Goal: Information Seeking & Learning: Learn about a topic

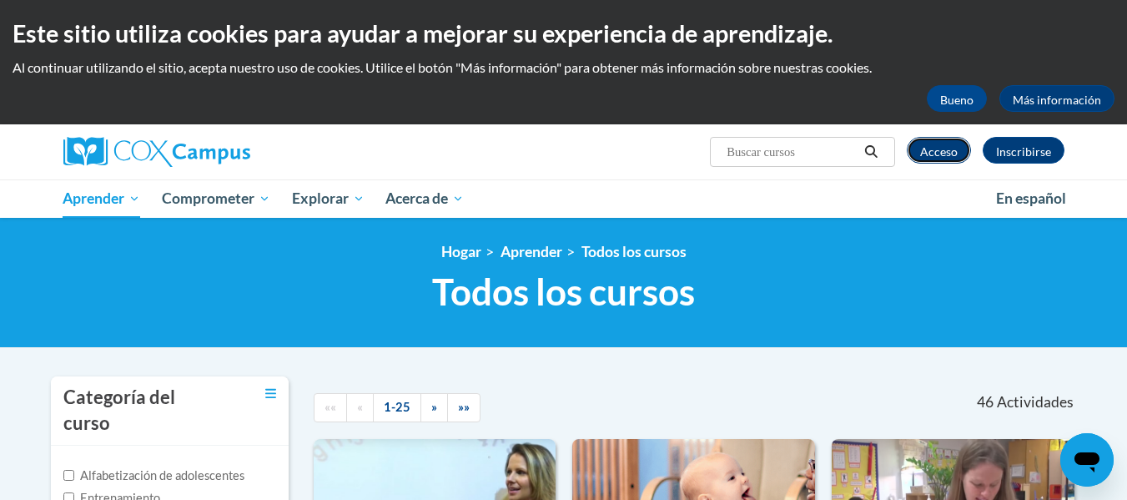
click at [933, 151] on font "Acceso" at bounding box center [939, 151] width 38 height 14
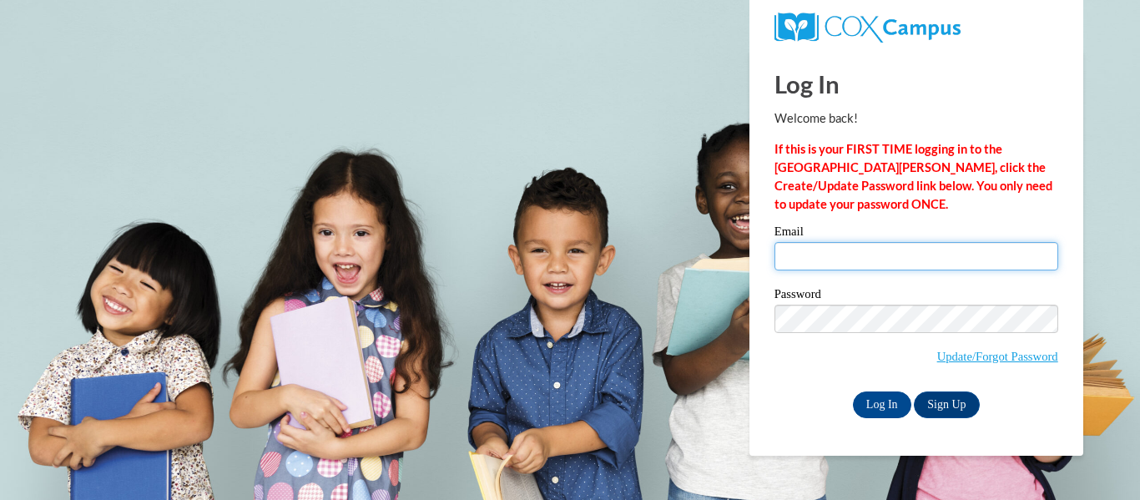
click at [835, 268] on input "Email" at bounding box center [916, 256] width 284 height 28
type input "manoseimagen@gmail.com"
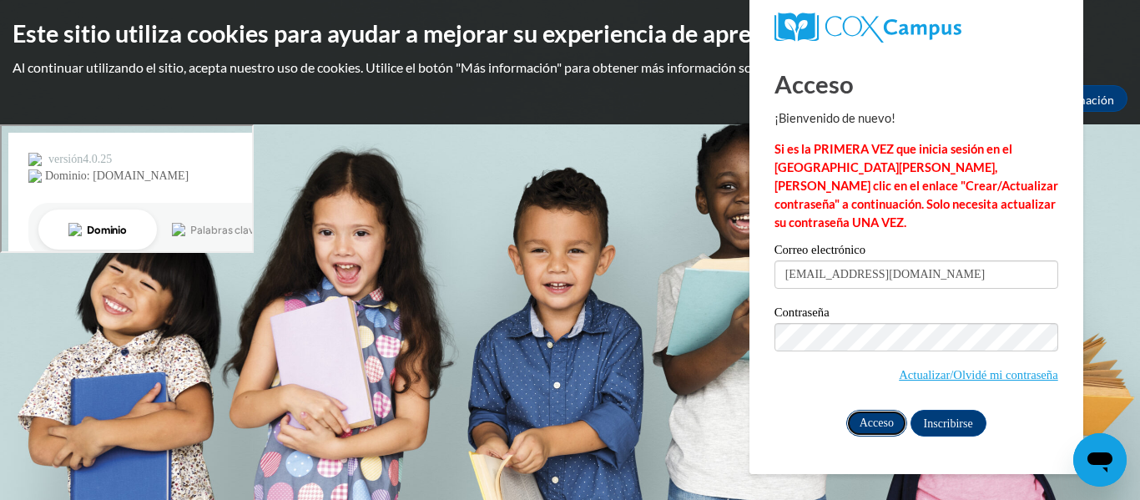
click at [877, 410] on input "Acceso" at bounding box center [876, 423] width 61 height 27
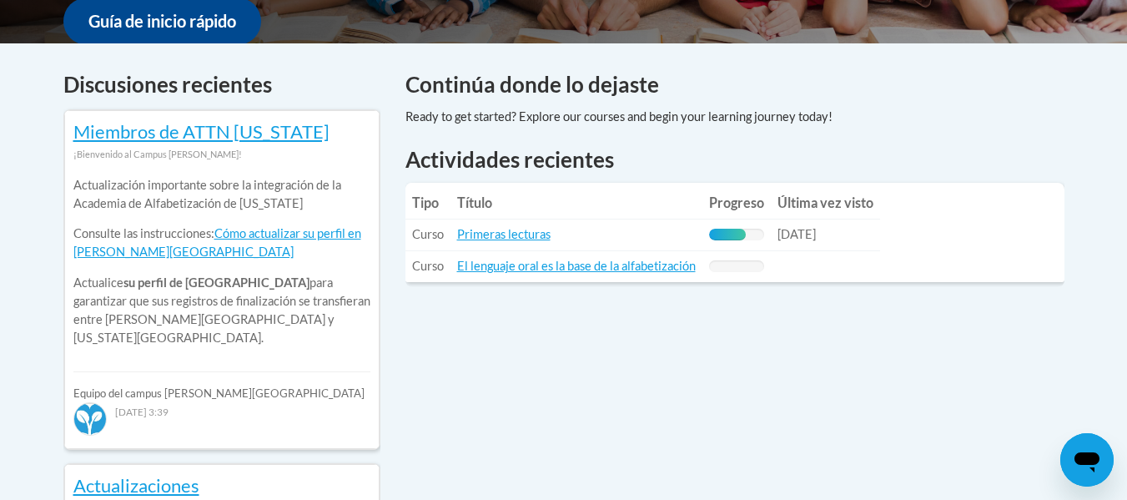
scroll to position [667, 0]
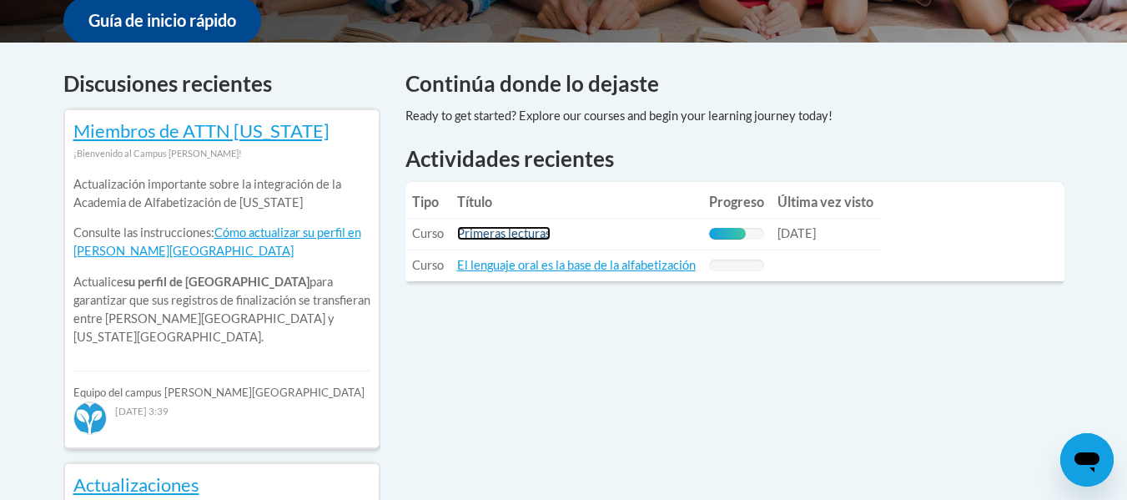
click at [505, 237] on font "Primeras lecturas" at bounding box center [503, 233] width 93 height 14
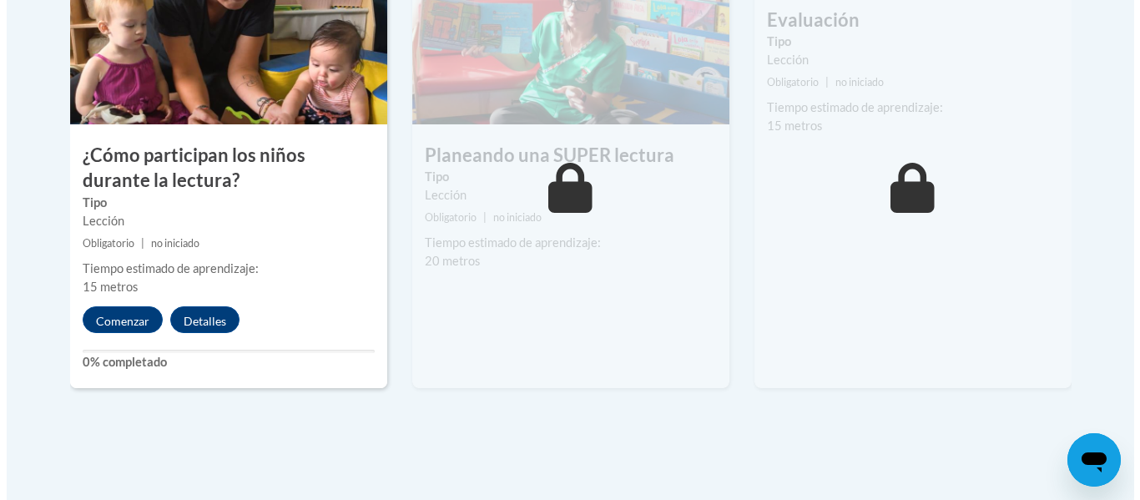
scroll to position [1526, 0]
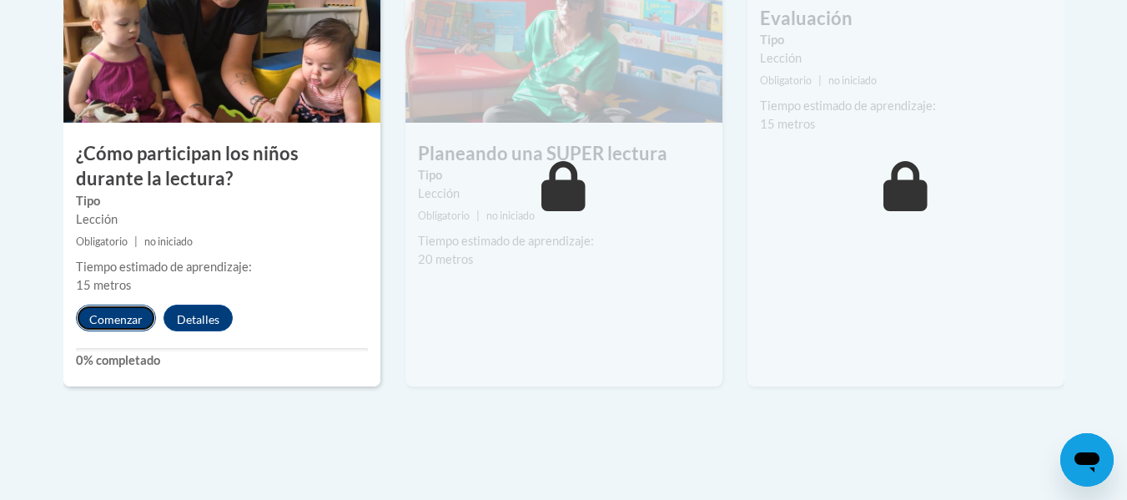
click at [138, 325] on font "Comenzar" at bounding box center [115, 320] width 53 height 14
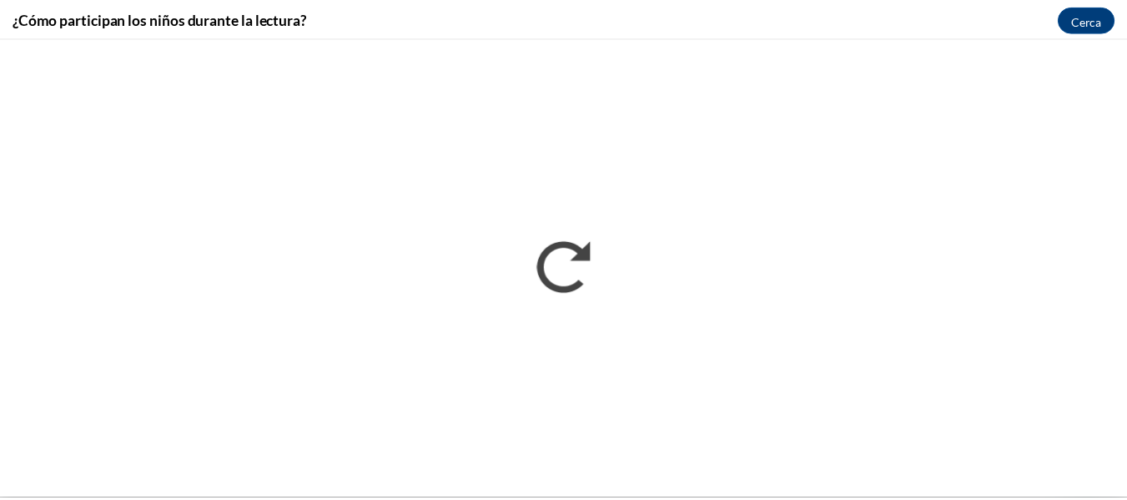
scroll to position [0, 0]
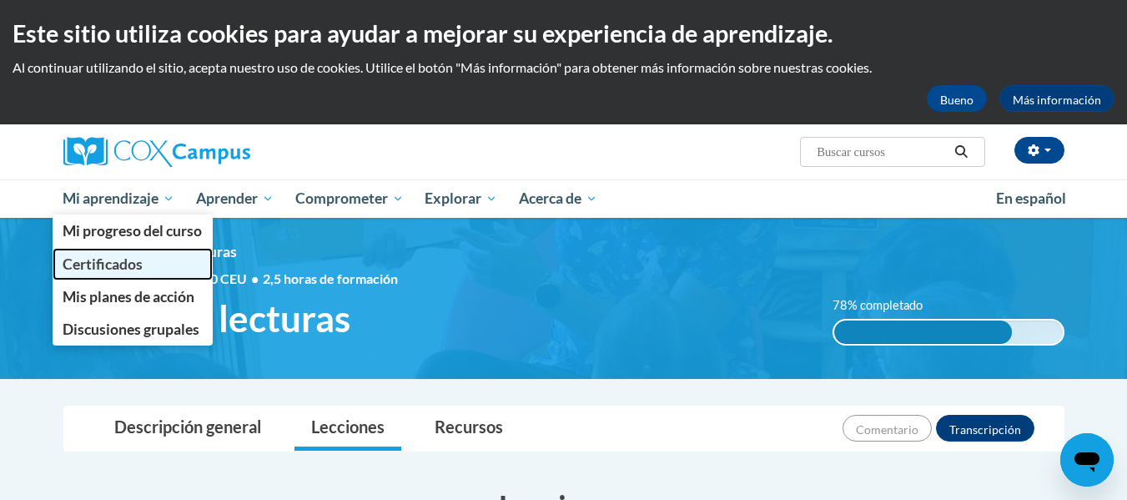
click at [163, 264] on link "Certificados" at bounding box center [133, 264] width 161 height 33
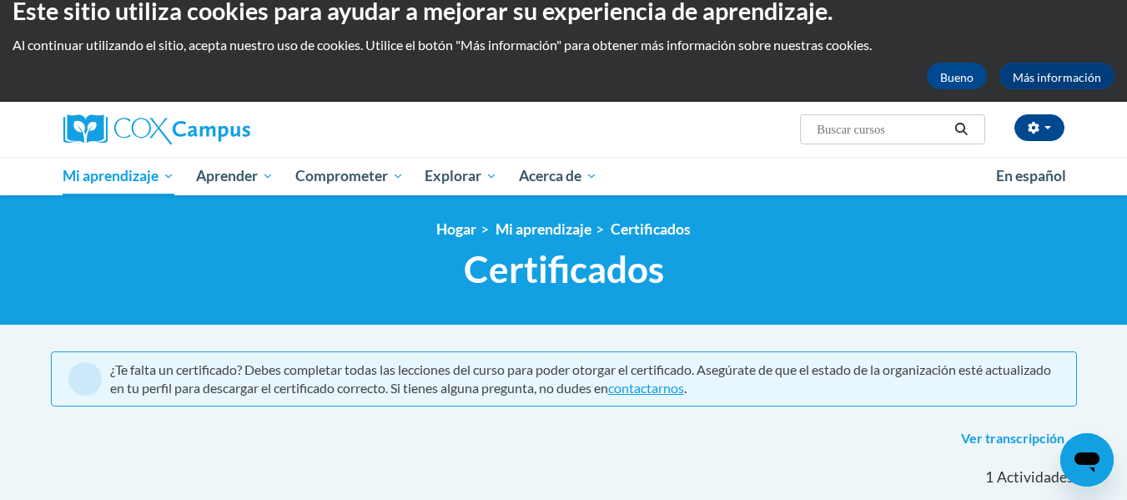
scroll to position [18, 0]
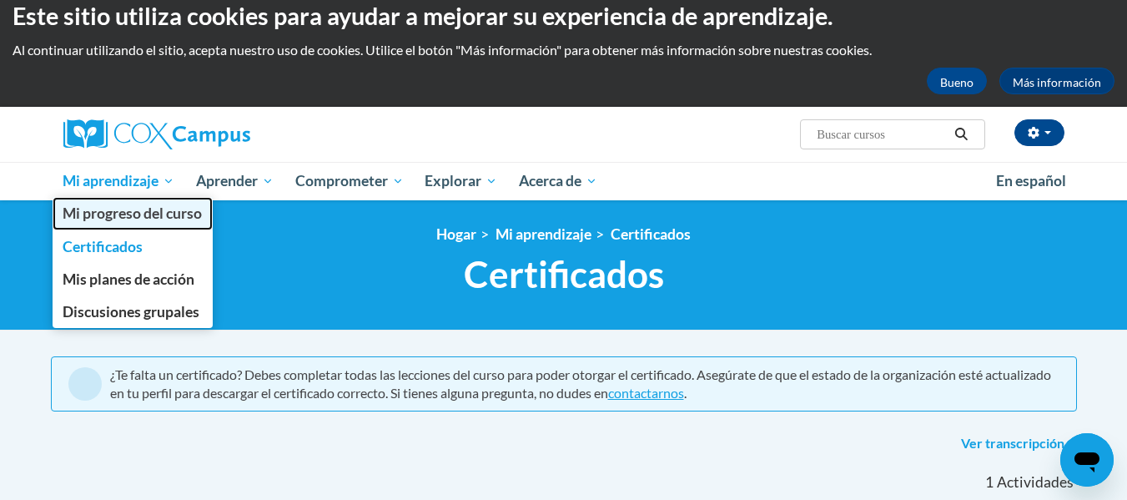
click at [144, 216] on font "Mi progreso del curso" at bounding box center [132, 213] width 139 height 18
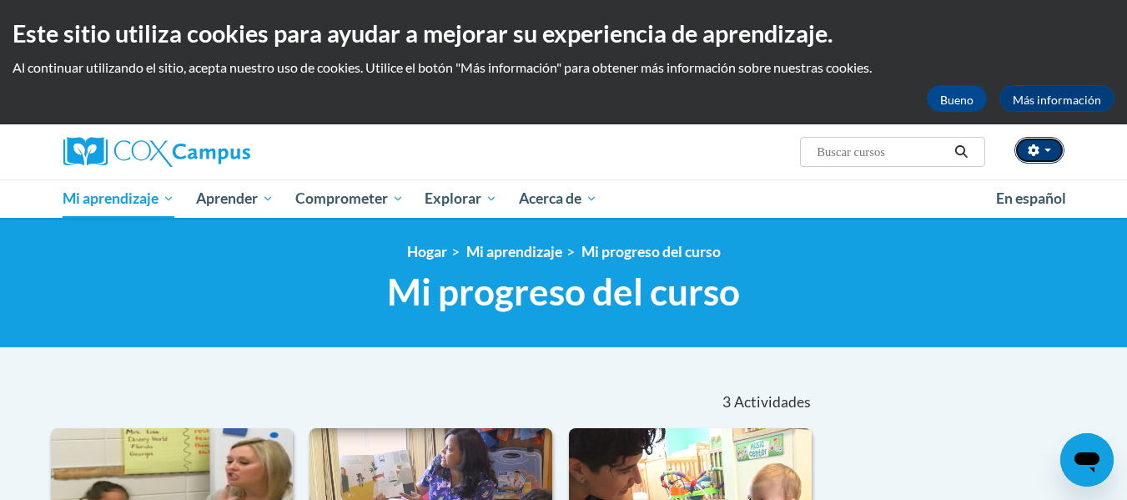
click at [1039, 146] on button "button" at bounding box center [1039, 150] width 50 height 27
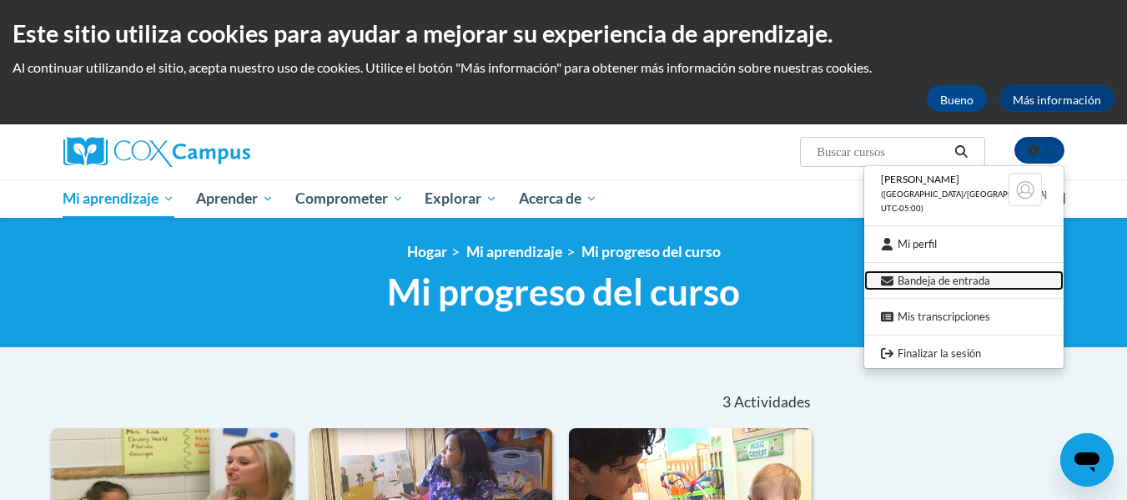
click at [989, 280] on font "Bandeja de entrada" at bounding box center [944, 280] width 93 height 13
